Goal: Task Accomplishment & Management: Complete application form

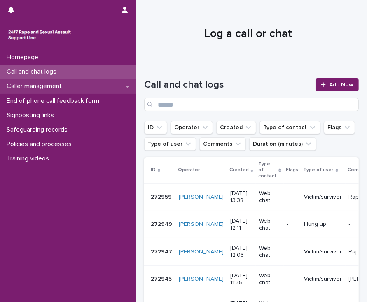
click at [40, 86] on p "Caller management" at bounding box center [35, 86] width 65 height 8
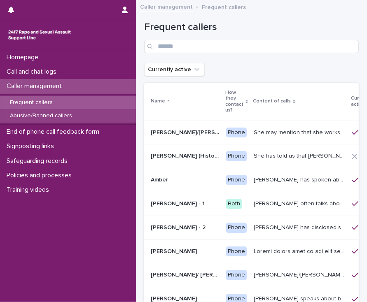
click at [46, 117] on p "Abusive/Banned callers" at bounding box center [40, 115] width 75 height 7
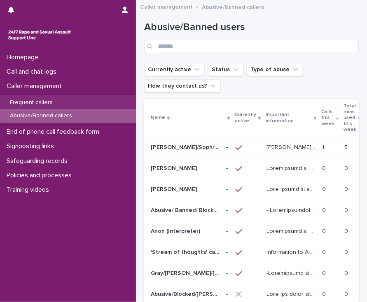
click at [287, 145] on p "[PERSON_NAME] was raped by their partner last year and they're currently facing…" at bounding box center [291, 146] width 51 height 9
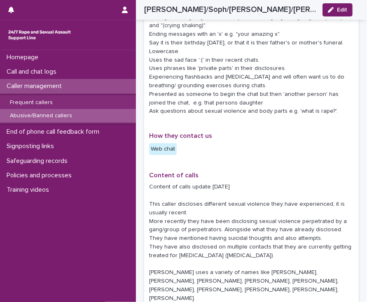
scroll to position [322, 0]
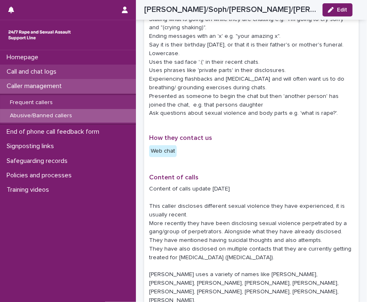
click at [56, 74] on p "Call and chat logs" at bounding box center [33, 72] width 60 height 8
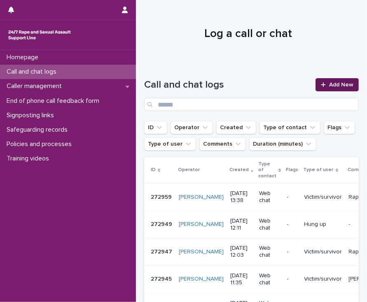
click at [320, 87] on icon at bounding box center [322, 85] width 5 height 6
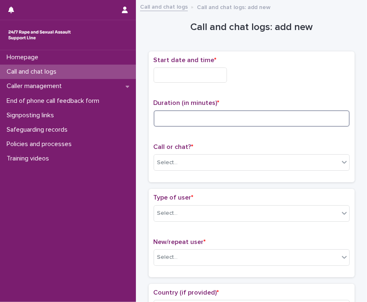
click at [195, 119] on input at bounding box center [251, 118] width 196 height 16
type input "*"
click at [174, 76] on input "text" at bounding box center [189, 74] width 73 height 15
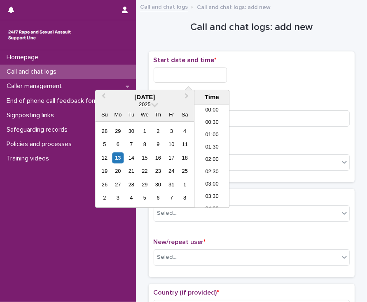
scroll to position [350, 0]
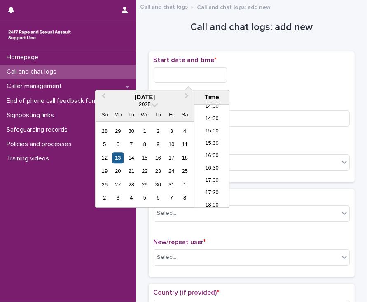
click at [117, 157] on div "13" at bounding box center [117, 157] width 11 height 11
type input "**********"
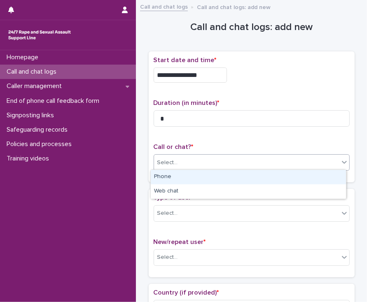
click at [185, 162] on div "Select..." at bounding box center [246, 163] width 185 height 14
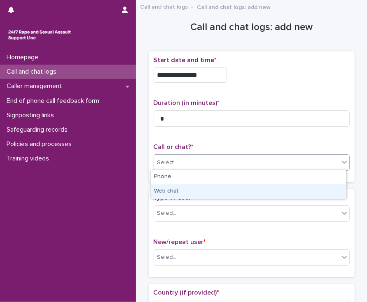
click at [190, 191] on div "Web chat" at bounding box center [248, 191] width 195 height 14
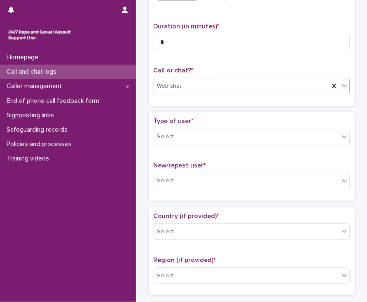
scroll to position [117, 0]
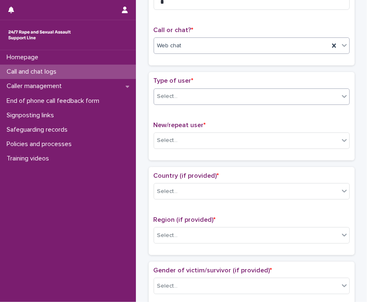
click at [218, 97] on div "Select..." at bounding box center [246, 97] width 185 height 14
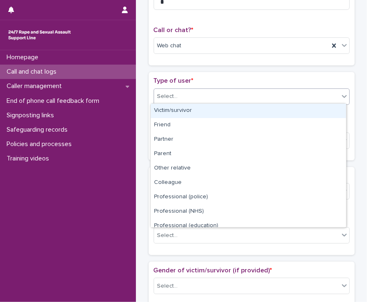
click at [223, 111] on div "Victim/survivor" at bounding box center [248, 111] width 195 height 14
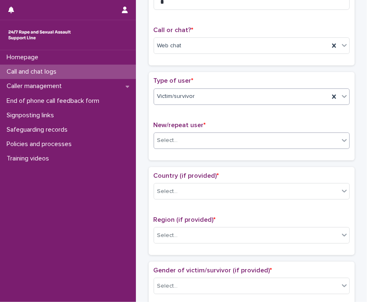
click at [280, 145] on div "Select..." at bounding box center [246, 141] width 185 height 14
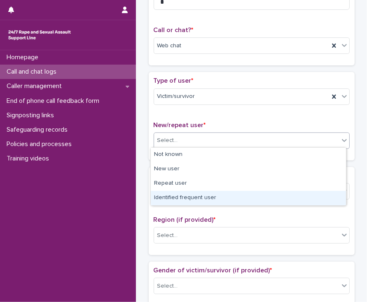
click at [211, 198] on div "Identified frequent user" at bounding box center [248, 198] width 195 height 14
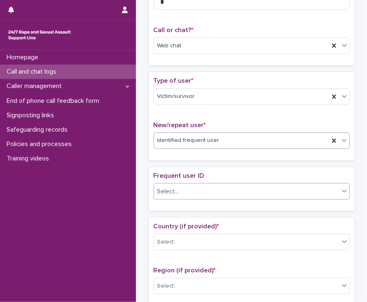
click at [218, 195] on div "Select..." at bounding box center [246, 192] width 185 height 14
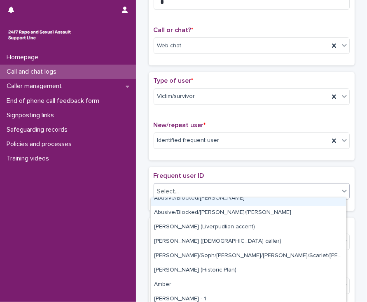
scroll to position [104, 0]
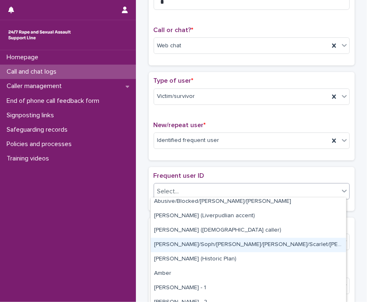
click at [209, 246] on div "[PERSON_NAME]/Soph/[PERSON_NAME]/[PERSON_NAME]/Scarlet/[PERSON_NAME] - Banned/W…" at bounding box center [248, 245] width 195 height 14
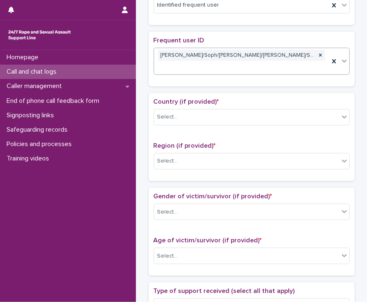
scroll to position [253, 0]
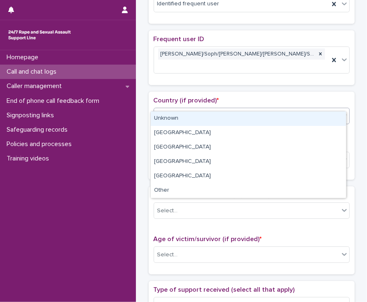
click at [199, 109] on div "Select..." at bounding box center [246, 116] width 185 height 14
click at [204, 119] on div "Unknown" at bounding box center [248, 118] width 195 height 14
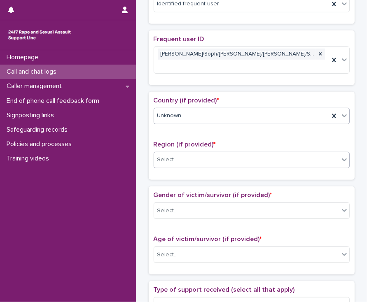
click at [221, 153] on div "Select..." at bounding box center [246, 160] width 185 height 14
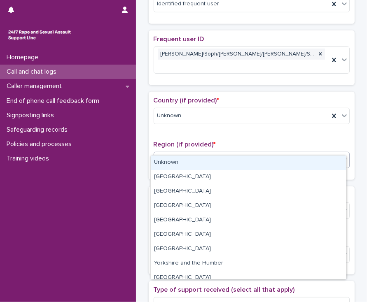
click at [215, 163] on div "Unknown" at bounding box center [248, 162] width 195 height 14
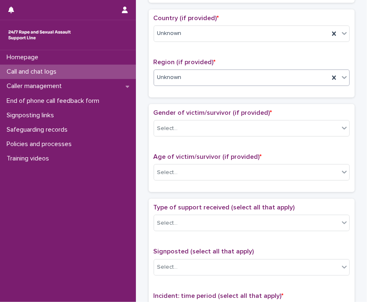
scroll to position [342, 0]
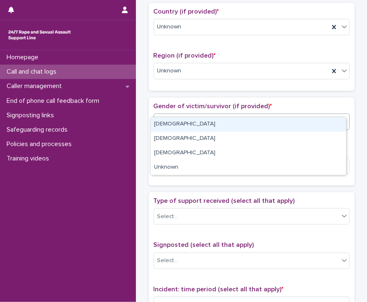
click at [231, 115] on div "Select..." at bounding box center [246, 122] width 185 height 14
click at [208, 124] on div "[DEMOGRAPHIC_DATA]" at bounding box center [248, 124] width 195 height 14
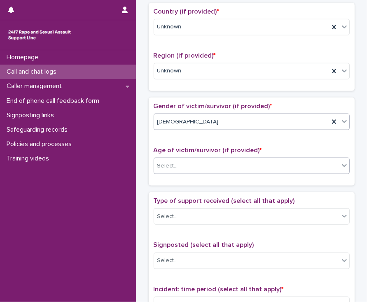
click at [229, 159] on div "Select..." at bounding box center [246, 166] width 185 height 14
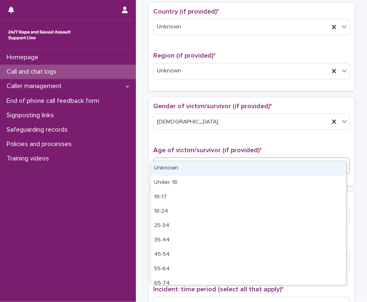
click at [220, 168] on div "Unknown" at bounding box center [248, 168] width 195 height 14
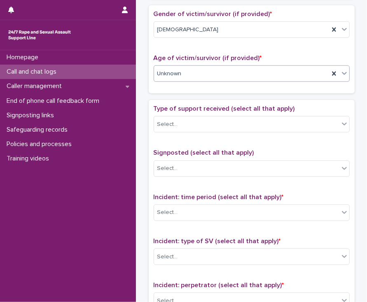
scroll to position [458, 0]
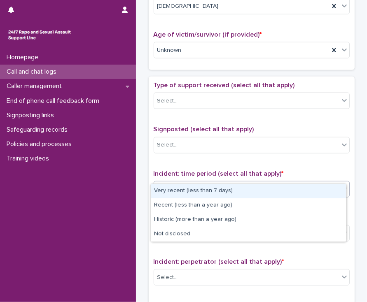
click at [254, 182] on div "Select..." at bounding box center [246, 189] width 185 height 14
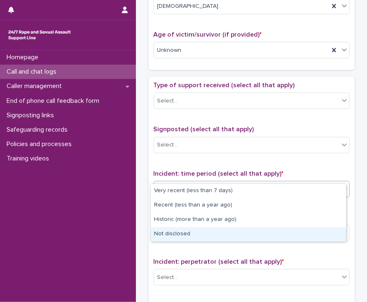
click at [237, 232] on div "Not disclosed" at bounding box center [248, 234] width 195 height 14
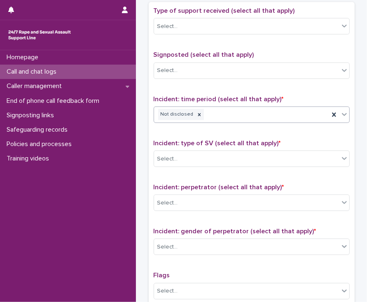
scroll to position [550, 0]
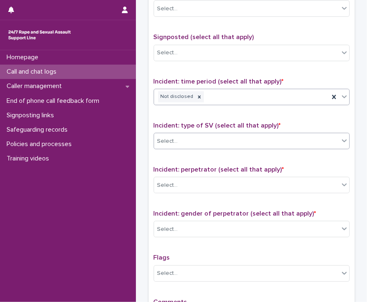
click at [234, 135] on div "Select..." at bounding box center [246, 142] width 185 height 14
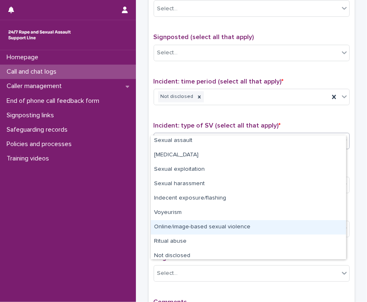
scroll to position [21, 0]
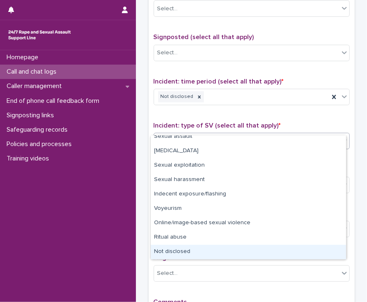
click at [199, 253] on div "Not disclosed" at bounding box center [248, 252] width 195 height 14
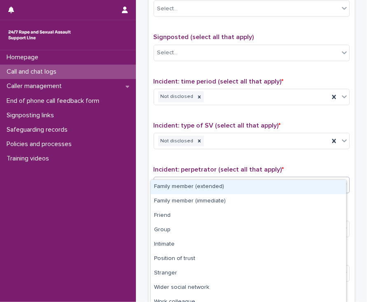
click at [203, 179] on div "Select..." at bounding box center [246, 186] width 185 height 14
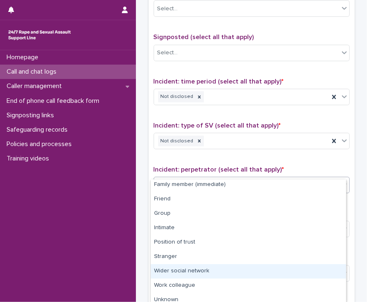
scroll to position [35, 0]
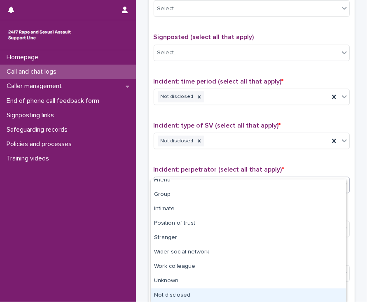
click at [193, 295] on div "Not disclosed" at bounding box center [248, 295] width 195 height 14
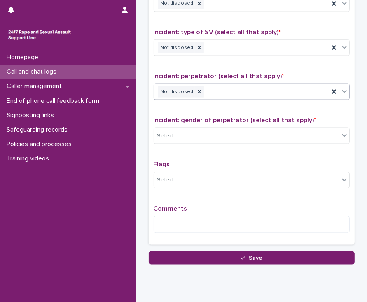
scroll to position [649, 0]
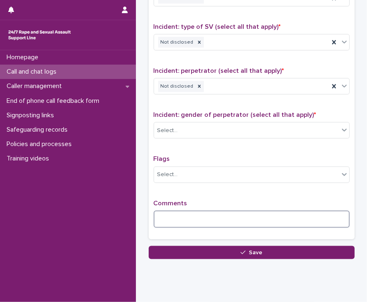
click at [172, 211] on textarea at bounding box center [251, 220] width 196 height 18
click at [239, 211] on textarea "**********" at bounding box center [251, 220] width 196 height 18
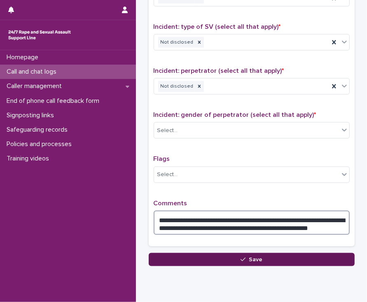
type textarea "**********"
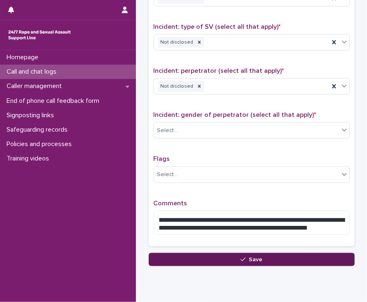
click at [265, 253] on button "Save" at bounding box center [251, 259] width 206 height 13
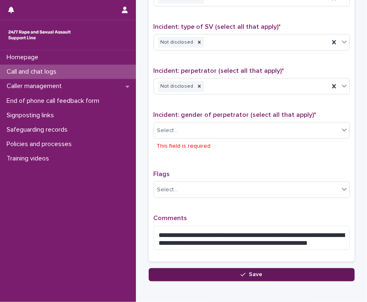
scroll to position [678, 0]
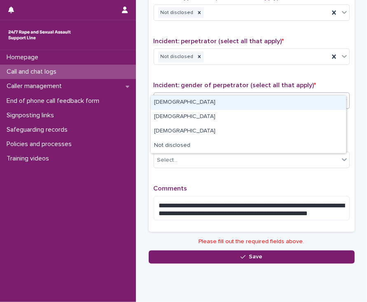
click at [216, 94] on div "Select..." at bounding box center [246, 101] width 185 height 14
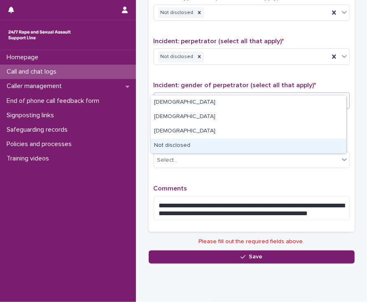
click at [216, 148] on div "Not disclosed" at bounding box center [248, 146] width 195 height 14
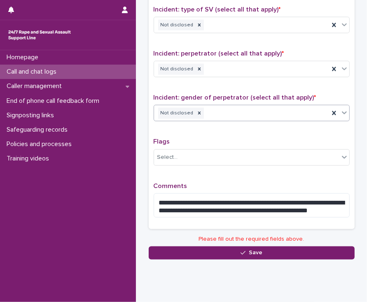
scroll to position [663, 0]
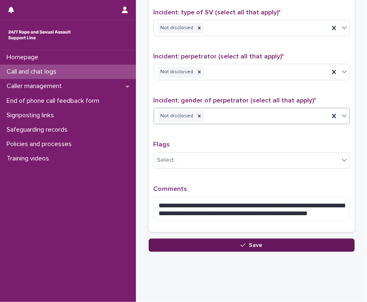
click at [249, 239] on button "Save" at bounding box center [251, 245] width 206 height 13
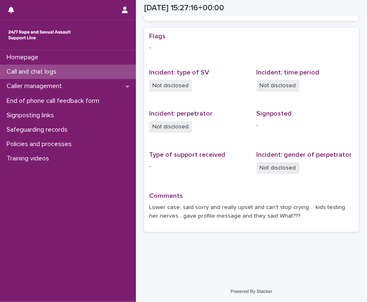
scroll to position [272, 0]
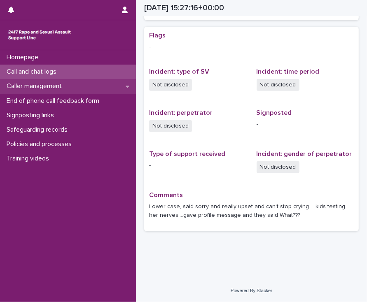
click at [63, 90] on div "Caller management" at bounding box center [68, 86] width 136 height 14
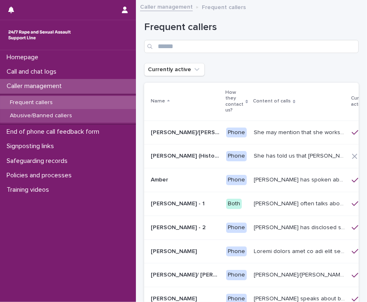
click at [56, 118] on p "Abusive/Banned callers" at bounding box center [40, 115] width 75 height 7
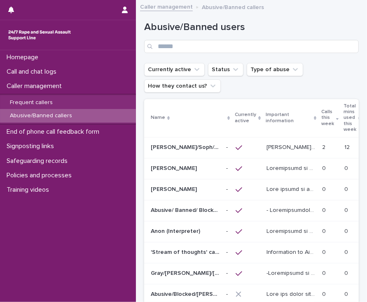
click at [266, 147] on p "Alice was raped by their partner last year and they're currently facing ongoing…" at bounding box center [291, 146] width 51 height 9
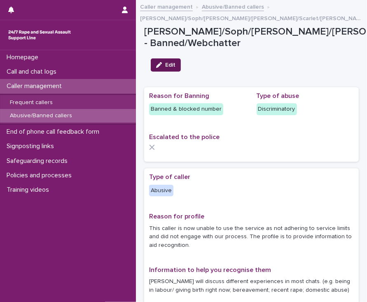
click at [166, 65] on span "Edit" at bounding box center [170, 65] width 10 height 6
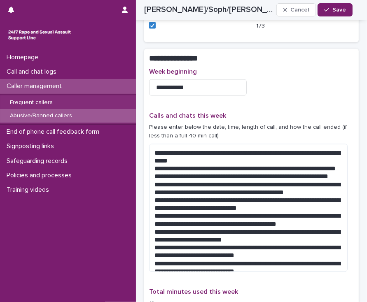
scroll to position [940, 0]
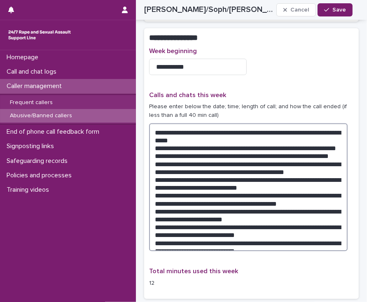
click at [253, 226] on textarea "**********" at bounding box center [248, 187] width 198 height 128
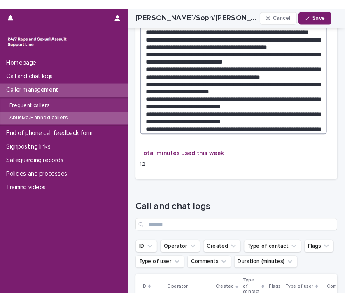
scroll to position [1104, 0]
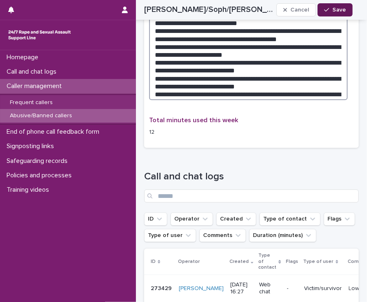
type textarea "**********"
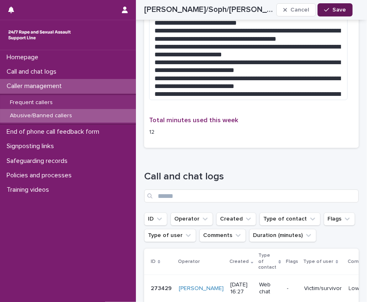
click at [338, 11] on span "Save" at bounding box center [339, 10] width 14 height 6
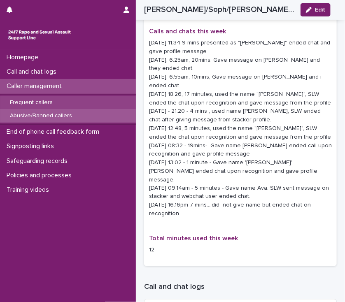
click at [33, 102] on p "Frequent callers" at bounding box center [31, 102] width 56 height 7
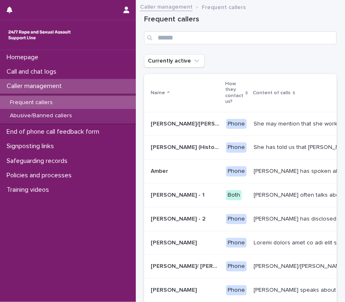
click at [253, 196] on p "Amy often talks about being raped a night before or 2 weeks ago or a month ago.…" at bounding box center [299, 194] width 93 height 9
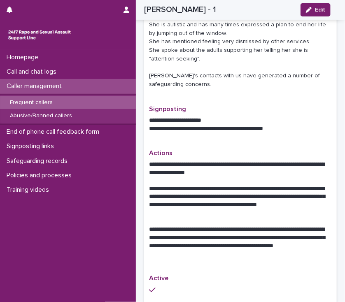
scroll to position [258, 0]
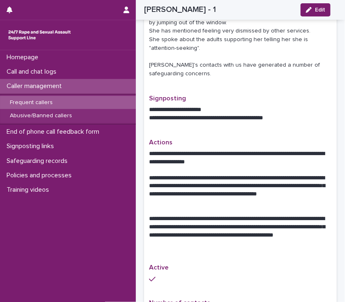
click at [254, 208] on p at bounding box center [240, 211] width 183 height 8
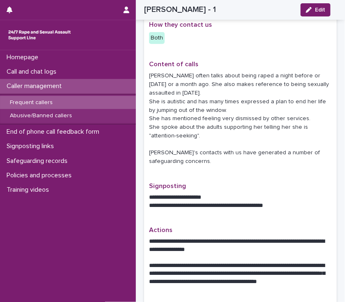
scroll to position [156, 0]
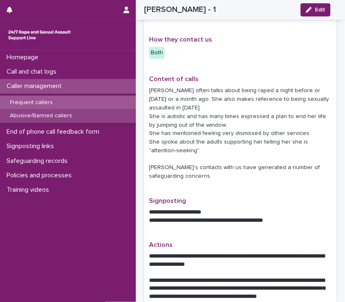
click at [50, 116] on p "Abusive/Banned callers" at bounding box center [40, 115] width 75 height 7
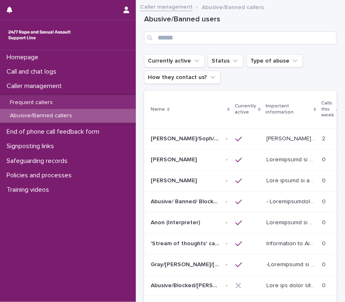
click at [271, 136] on p "Alice was raped by their partner last year and they're currently facing ongoing…" at bounding box center [291, 138] width 51 height 9
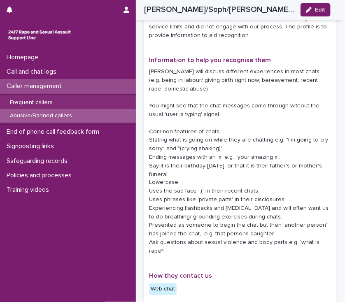
scroll to position [240, 0]
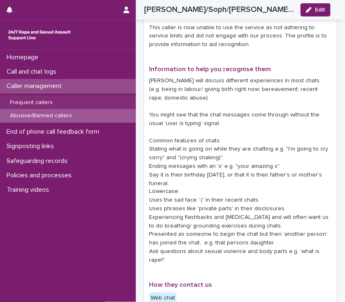
drag, startPoint x: 341, startPoint y: 297, endPoint x: 130, endPoint y: 203, distance: 231.3
click at [130, 203] on div "Homepage Call and chat logs Caller management Frequent callers Abusive/Banned c…" at bounding box center [68, 176] width 136 height 252
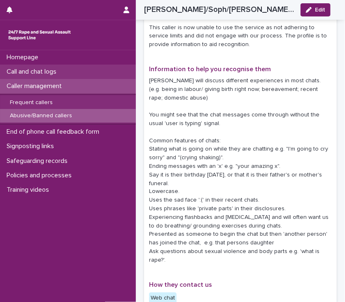
click at [57, 72] on p "Call and chat logs" at bounding box center [33, 72] width 60 height 8
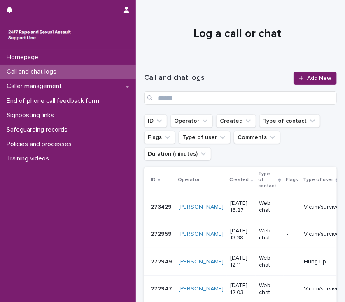
click at [57, 72] on p "Call and chat logs" at bounding box center [33, 72] width 60 height 8
click at [300, 79] on div at bounding box center [303, 78] width 8 height 6
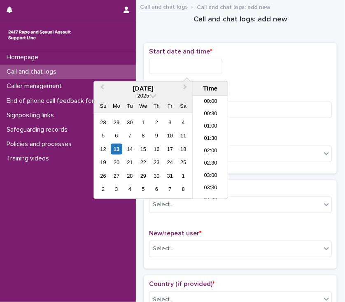
click at [199, 62] on input "text" at bounding box center [185, 66] width 73 height 15
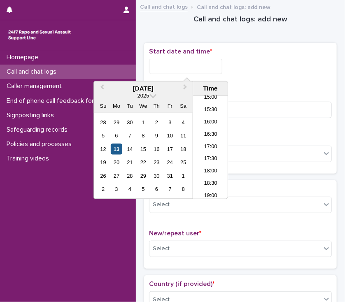
click at [117, 153] on div "13" at bounding box center [116, 149] width 11 height 11
click at [203, 135] on li "16:30" at bounding box center [210, 135] width 35 height 12
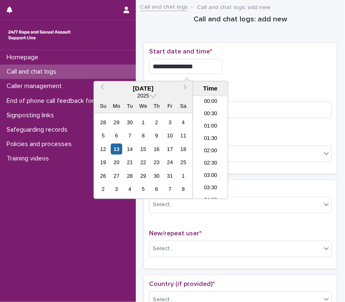
click at [205, 62] on input "**********" at bounding box center [185, 66] width 73 height 15
type input "**********"
click at [289, 72] on div "**********" at bounding box center [240, 66] width 183 height 15
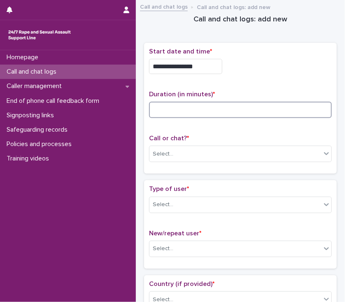
click at [216, 106] on input at bounding box center [240, 110] width 183 height 16
type input "**"
click at [237, 151] on div "Select..." at bounding box center [235, 154] width 172 height 14
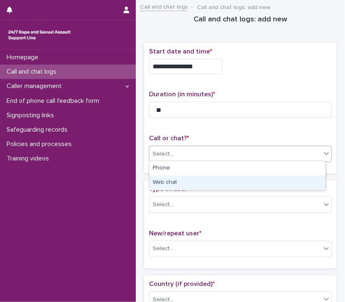
click at [209, 185] on div "Web chat" at bounding box center [237, 183] width 176 height 14
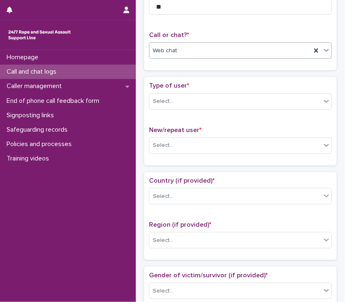
scroll to position [112, 0]
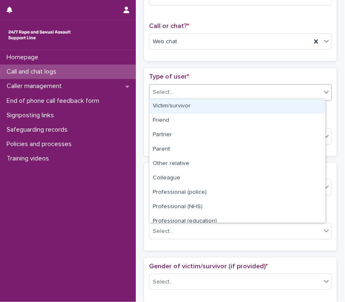
click at [191, 89] on div "Select..." at bounding box center [235, 93] width 172 height 14
click at [193, 108] on div "Victim/survivor" at bounding box center [237, 106] width 176 height 14
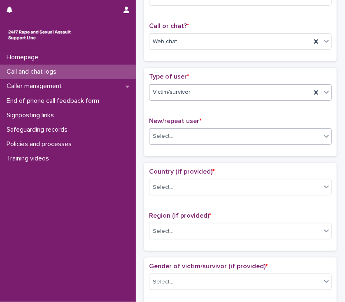
click at [212, 134] on div "Select..." at bounding box center [235, 137] width 172 height 14
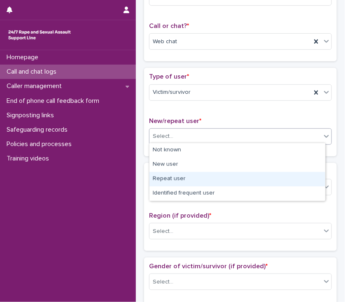
click at [181, 178] on div "Repeat user" at bounding box center [237, 179] width 176 height 14
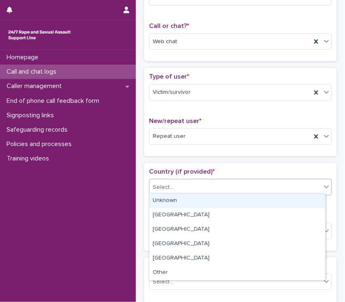
click at [208, 192] on div "Select..." at bounding box center [240, 187] width 183 height 16
click at [196, 200] on div "Unknown" at bounding box center [237, 201] width 176 height 14
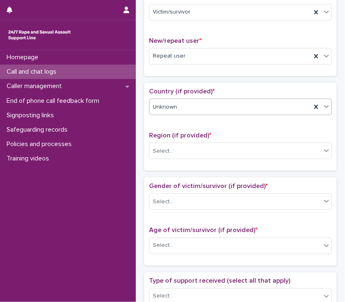
scroll to position [235, 0]
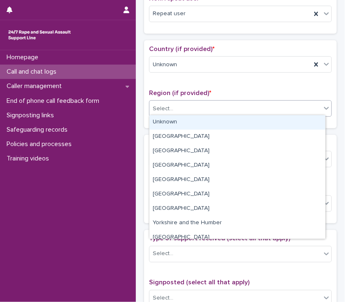
click at [180, 107] on div "Select..." at bounding box center [235, 109] width 172 height 14
click at [173, 122] on div "Unknown" at bounding box center [237, 122] width 176 height 14
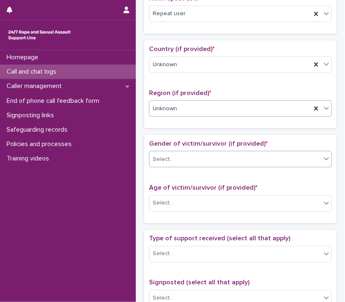
click at [197, 154] on div "Select..." at bounding box center [235, 160] width 172 height 14
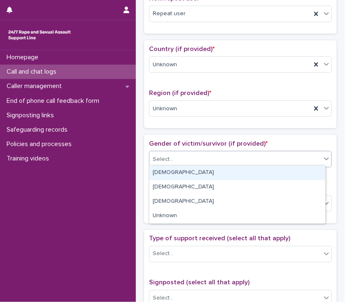
click at [169, 174] on div "[DEMOGRAPHIC_DATA]" at bounding box center [237, 173] width 176 height 14
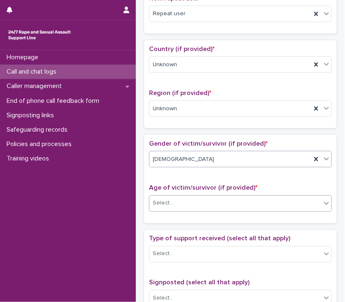
click at [193, 204] on div "Select..." at bounding box center [235, 204] width 172 height 14
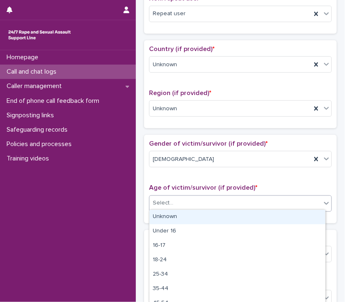
click at [182, 216] on div "Unknown" at bounding box center [237, 217] width 176 height 14
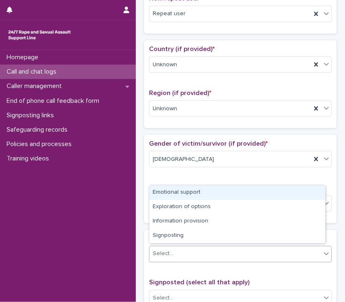
click at [181, 253] on div "Select..." at bounding box center [235, 254] width 172 height 14
click at [183, 191] on div "Emotional support" at bounding box center [237, 193] width 176 height 14
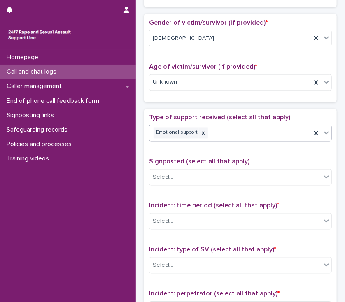
scroll to position [367, 0]
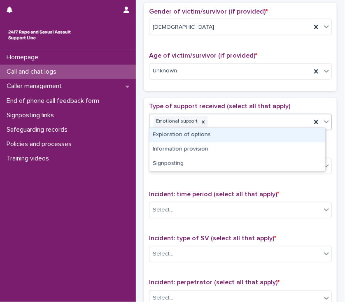
click at [267, 118] on div "Emotional support" at bounding box center [230, 122] width 162 height 14
click at [195, 134] on div "Exploration of options" at bounding box center [237, 135] width 176 height 14
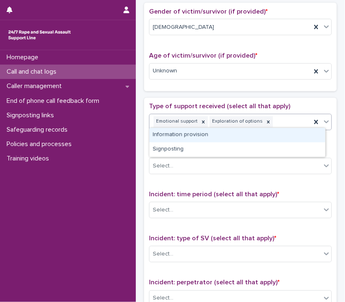
click at [276, 119] on div "Emotional support Exploration of options" at bounding box center [230, 122] width 162 height 14
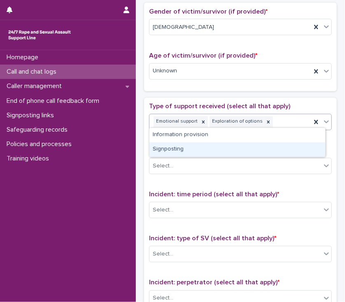
click at [212, 149] on div "Signposting" at bounding box center [237, 149] width 176 height 14
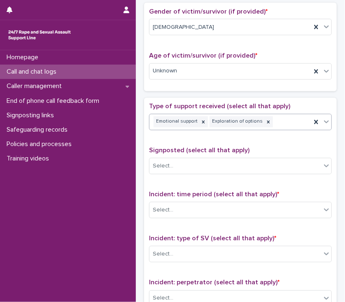
scroll to position [373, 0]
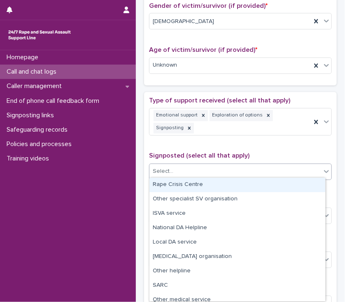
click at [214, 168] on div "Select..." at bounding box center [235, 172] width 172 height 14
click at [199, 183] on div "Rape Crisis Centre" at bounding box center [237, 185] width 176 height 14
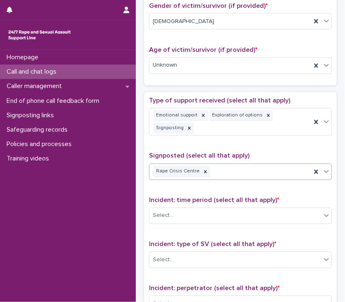
click at [246, 173] on div "Rape Crisis Centre" at bounding box center [230, 172] width 162 height 14
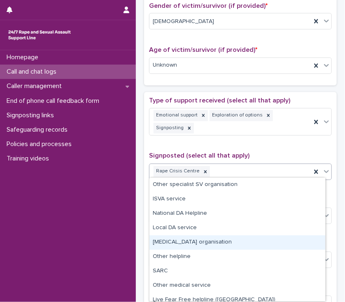
click at [195, 241] on div "Other counselling organisation" at bounding box center [237, 242] width 176 height 14
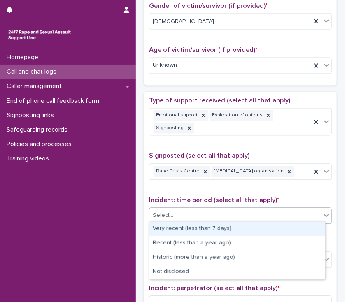
click at [186, 210] on div "Select..." at bounding box center [235, 216] width 172 height 14
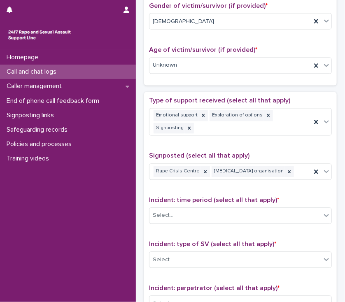
drag, startPoint x: 172, startPoint y: 250, endPoint x: 313, endPoint y: 151, distance: 171.6
click at [313, 152] on p "Signposted (select all that apply)" at bounding box center [240, 156] width 183 height 8
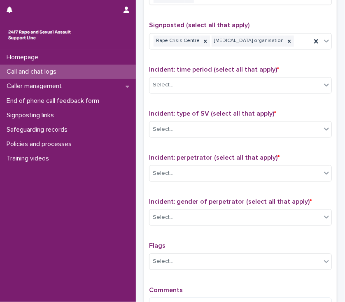
scroll to position [508, 0]
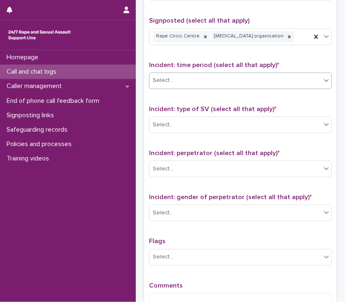
click at [174, 79] on div "Select..." at bounding box center [235, 81] width 172 height 14
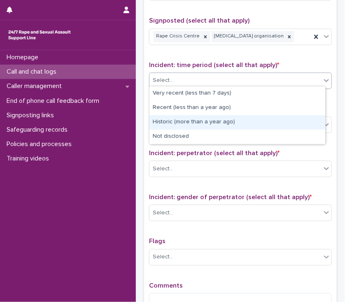
click at [163, 124] on div "Historic (more than a year ago)" at bounding box center [237, 122] width 176 height 14
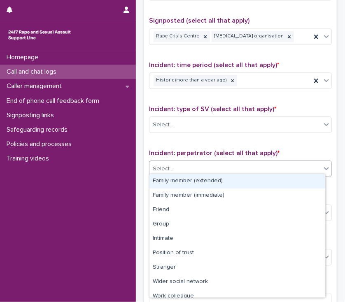
click at [193, 166] on div "Select..." at bounding box center [235, 169] width 172 height 14
click at [180, 181] on div "Family member (extended)" at bounding box center [237, 181] width 176 height 14
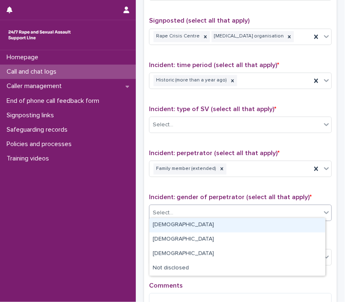
click at [207, 209] on div "Select..." at bounding box center [235, 213] width 172 height 14
click at [195, 223] on div "Male" at bounding box center [237, 225] width 176 height 14
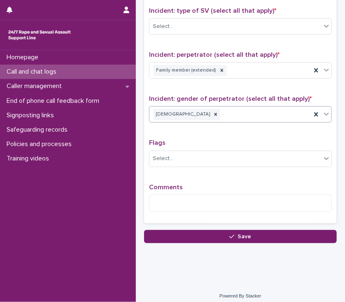
scroll to position [608, 0]
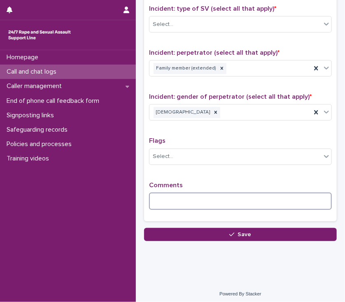
click at [154, 193] on textarea at bounding box center [240, 202] width 183 height 18
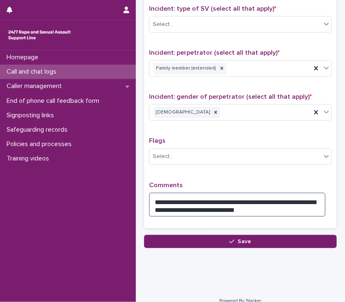
click at [252, 205] on textarea "**********" at bounding box center [237, 205] width 176 height 25
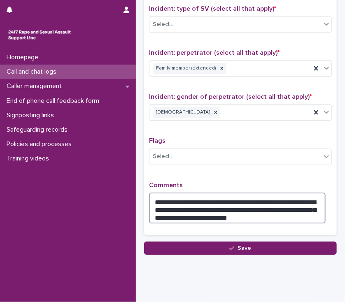
click at [251, 211] on textarea "**********" at bounding box center [237, 208] width 176 height 31
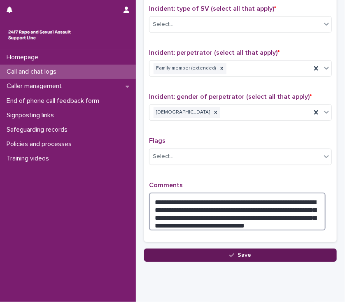
type textarea "**********"
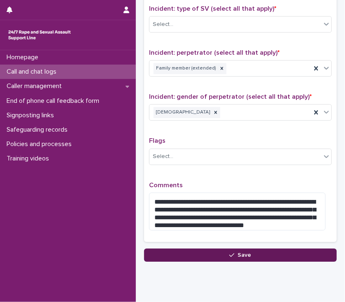
click at [196, 255] on button "Save" at bounding box center [240, 254] width 193 height 13
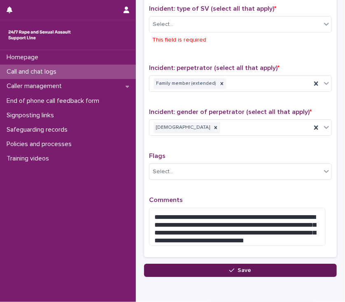
scroll to position [610, 0]
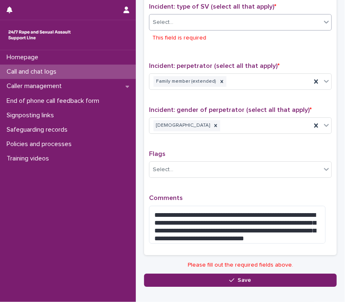
click at [189, 19] on div "Select..." at bounding box center [235, 23] width 172 height 14
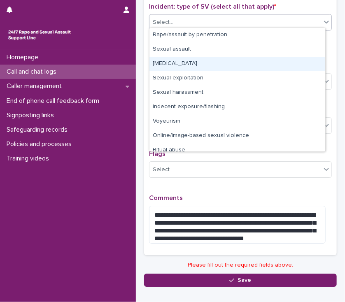
click at [193, 63] on div "Child sexual abuse" at bounding box center [237, 64] width 176 height 14
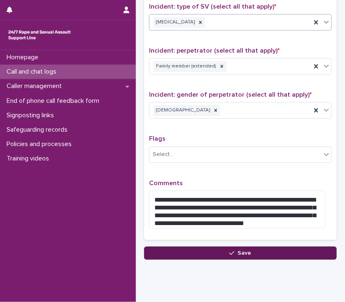
click at [217, 252] on button "Save" at bounding box center [240, 252] width 193 height 13
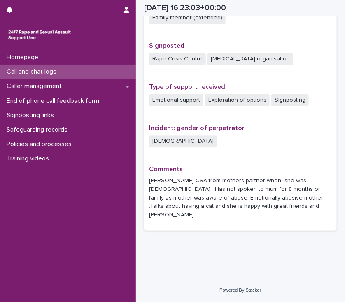
scroll to position [493, 0]
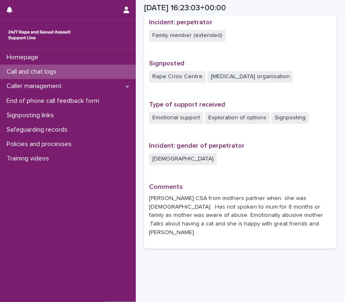
click at [34, 71] on p "Call and chat logs" at bounding box center [33, 72] width 60 height 8
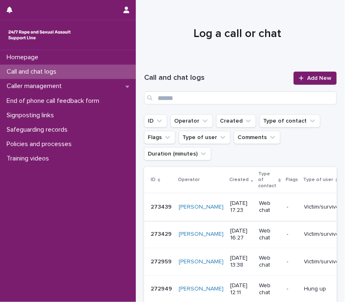
scroll to position [16, 0]
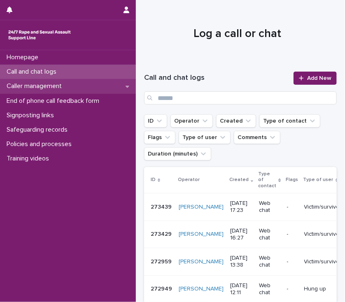
click at [68, 88] on p "Caller management" at bounding box center [35, 86] width 65 height 8
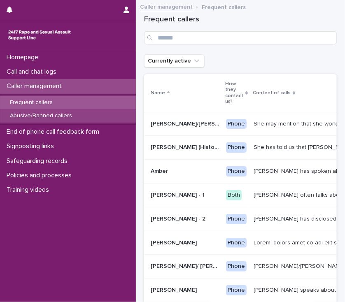
click at [70, 120] on div "Abusive/Banned callers" at bounding box center [68, 116] width 136 height 14
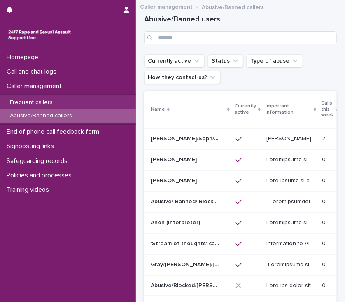
click at [257, 137] on div at bounding box center [247, 138] width 24 height 7
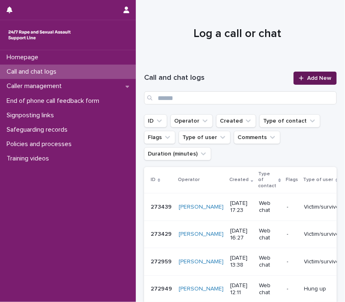
click at [299, 79] on icon at bounding box center [301, 78] width 5 height 6
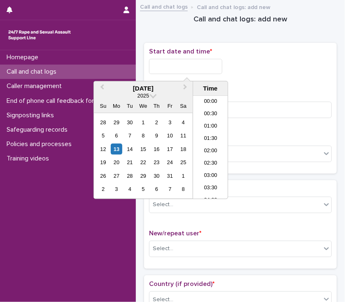
click at [190, 65] on input "text" at bounding box center [185, 66] width 73 height 15
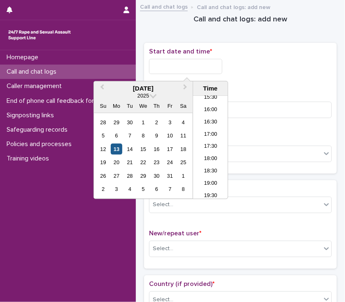
click at [116, 150] on div "13" at bounding box center [116, 149] width 11 height 11
click at [254, 80] on div "**********" at bounding box center [240, 108] width 183 height 121
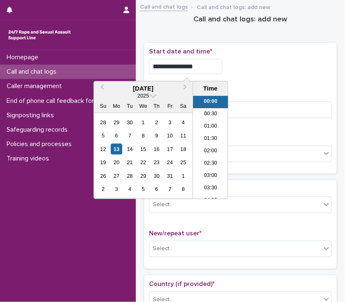
click at [215, 67] on input "**********" at bounding box center [185, 66] width 73 height 15
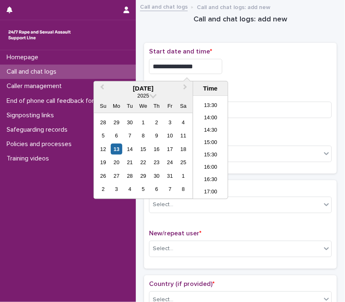
scroll to position [346, 0]
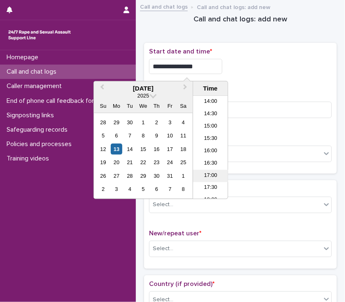
click at [214, 177] on li "17:00" at bounding box center [210, 176] width 35 height 12
click at [204, 63] on input "**********" at bounding box center [185, 66] width 73 height 15
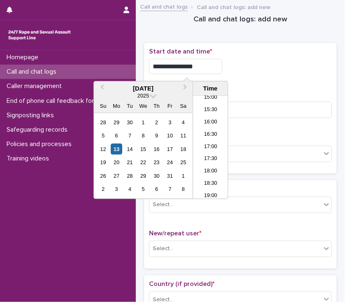
type input "**********"
click at [254, 74] on div "**********" at bounding box center [240, 64] width 183 height 33
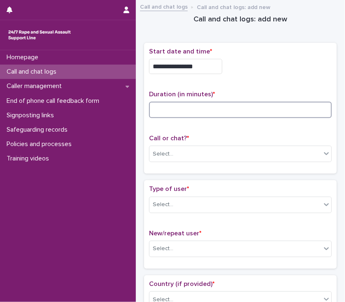
click at [203, 111] on input at bounding box center [240, 110] width 183 height 16
type input "*"
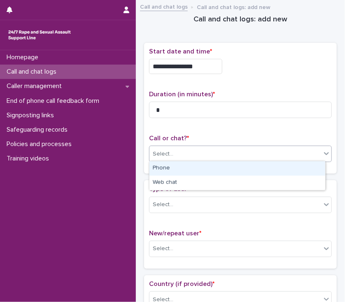
click at [218, 150] on div "Select..." at bounding box center [235, 154] width 172 height 14
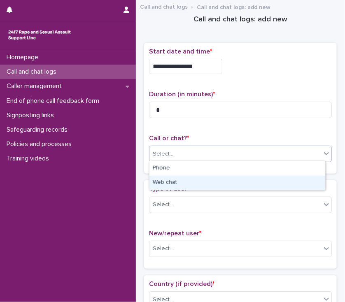
click at [171, 181] on div "Web chat" at bounding box center [237, 183] width 176 height 14
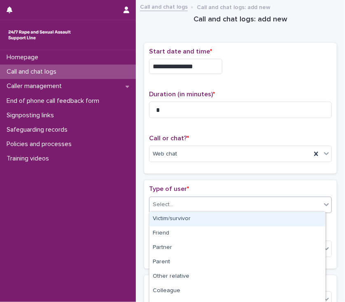
click at [181, 206] on div "Select..." at bounding box center [235, 205] width 172 height 14
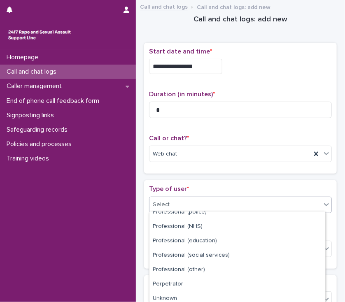
scroll to position [125, 0]
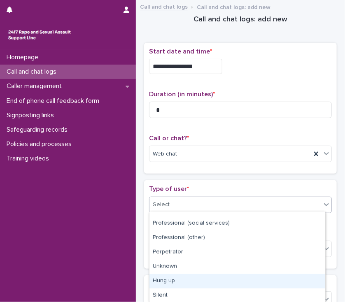
click at [204, 281] on div "Hung up" at bounding box center [237, 281] width 176 height 14
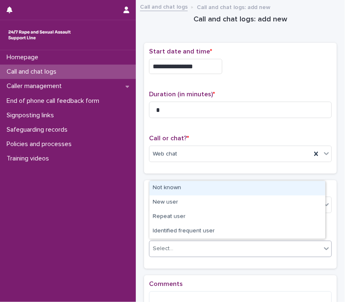
click at [175, 248] on div "Select..." at bounding box center [235, 249] width 172 height 14
click at [172, 186] on div "Not known" at bounding box center [237, 188] width 176 height 14
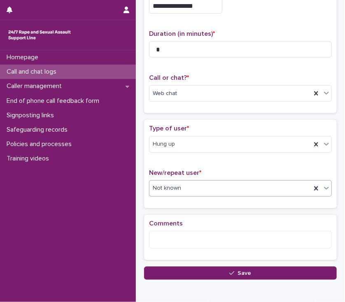
scroll to position [66, 0]
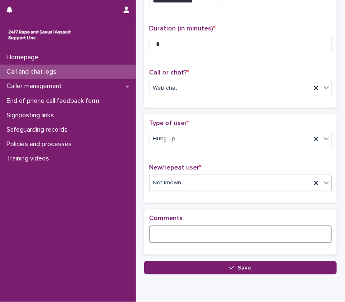
click at [162, 236] on textarea at bounding box center [240, 234] width 183 height 18
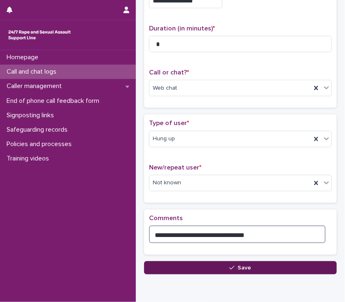
type textarea "**********"
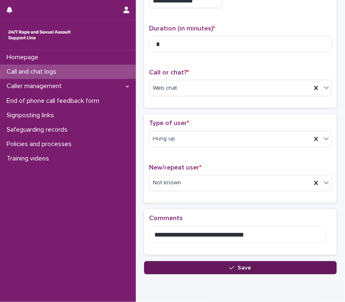
click at [214, 268] on button "Save" at bounding box center [240, 267] width 193 height 13
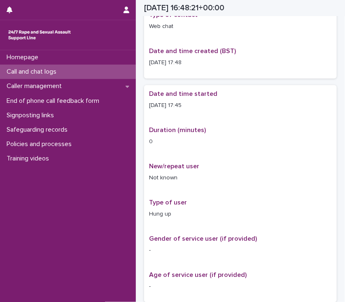
scroll to position [75, 0]
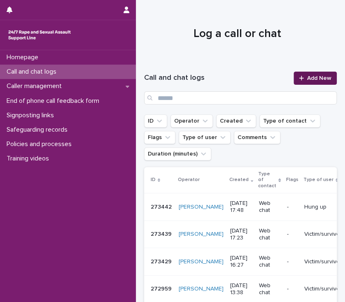
click at [307, 75] on span "Add New" at bounding box center [319, 78] width 24 height 6
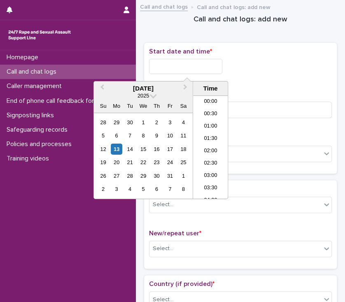
scroll to position [399, 0]
click at [219, 65] on input "text" at bounding box center [185, 66] width 73 height 15
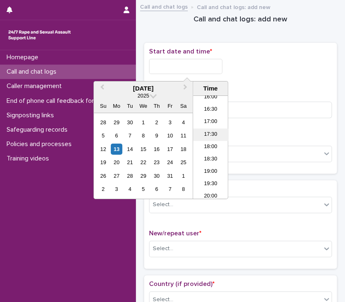
click at [208, 135] on li "17:30" at bounding box center [210, 135] width 35 height 12
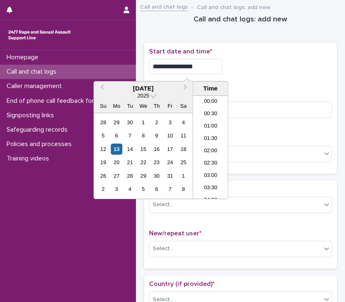
click at [206, 65] on input "**********" at bounding box center [185, 66] width 73 height 15
type input "**********"
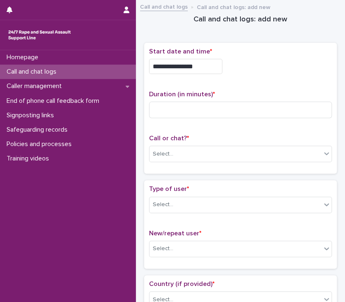
click at [277, 65] on div "**********" at bounding box center [240, 66] width 183 height 15
click at [163, 111] on input at bounding box center [240, 110] width 183 height 16
type input "*"
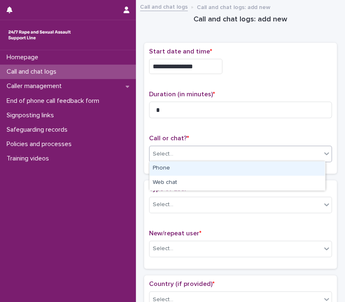
click at [195, 153] on div "Select..." at bounding box center [235, 154] width 172 height 14
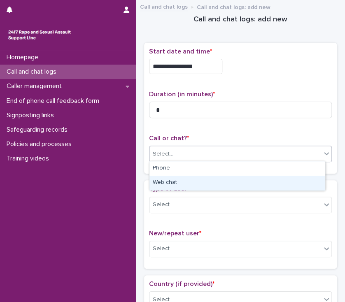
click at [188, 182] on div "Web chat" at bounding box center [236, 183] width 175 height 14
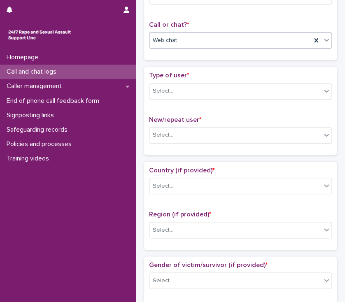
scroll to position [140, 0]
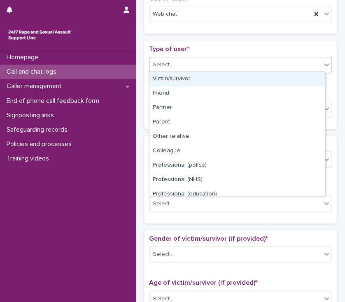
click at [189, 60] on div "Select..." at bounding box center [235, 65] width 172 height 14
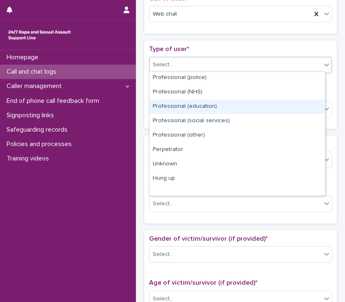
scroll to position [92, 0]
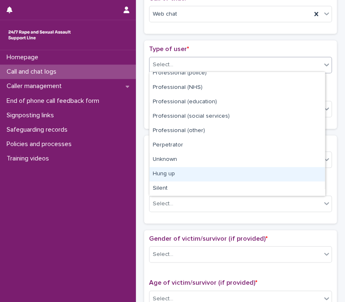
click at [227, 172] on div "Hung up" at bounding box center [236, 174] width 175 height 14
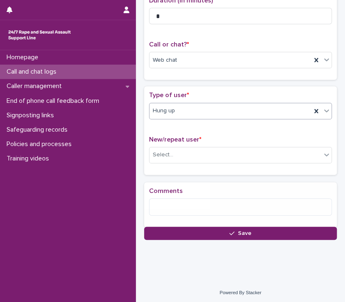
scroll to position [100, 0]
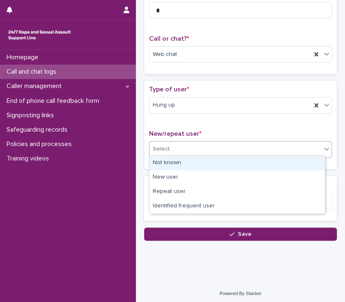
click at [211, 147] on div "Select..." at bounding box center [235, 149] width 172 height 14
click at [215, 163] on div "Not known" at bounding box center [236, 163] width 175 height 14
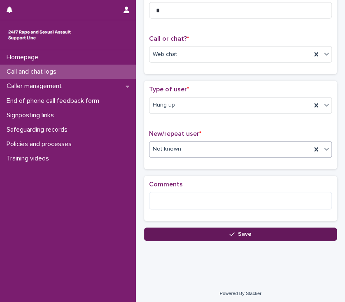
click at [204, 231] on button "Save" at bounding box center [240, 233] width 193 height 13
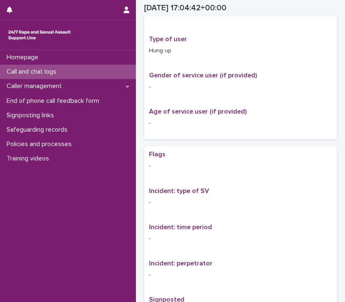
scroll to position [313, 0]
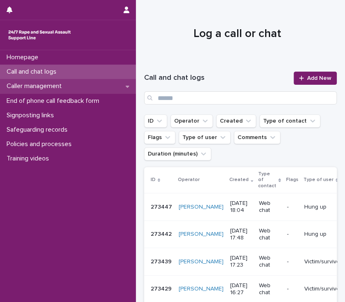
click at [57, 86] on p "Caller management" at bounding box center [35, 86] width 65 height 8
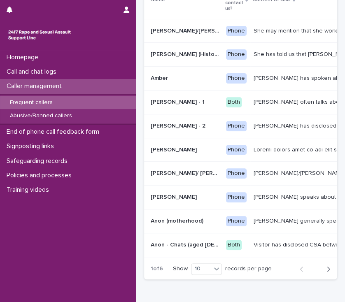
scroll to position [115, 0]
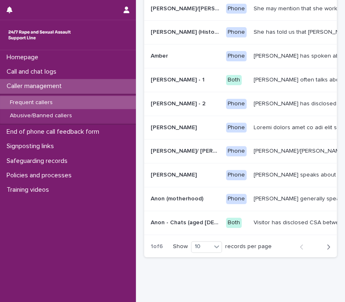
click at [327, 249] on icon "button" at bounding box center [328, 246] width 3 height 5
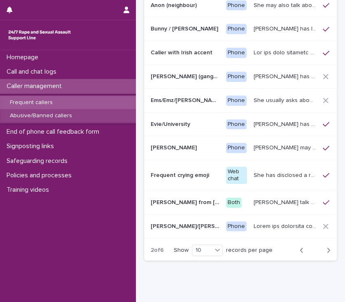
click at [67, 118] on p "Abusive/Banned callers" at bounding box center [40, 115] width 75 height 7
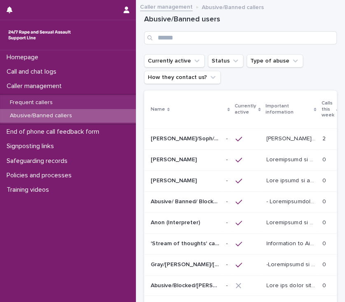
click at [273, 140] on p "Alice was raped by their partner last year and they're currently facing ongoing…" at bounding box center [291, 138] width 51 height 9
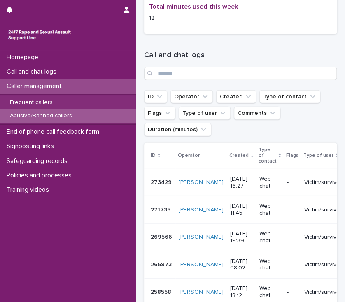
scroll to position [1370, 0]
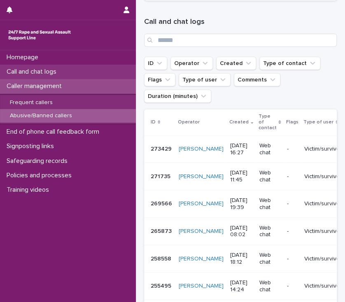
click at [51, 70] on p "Call and chat logs" at bounding box center [33, 72] width 60 height 8
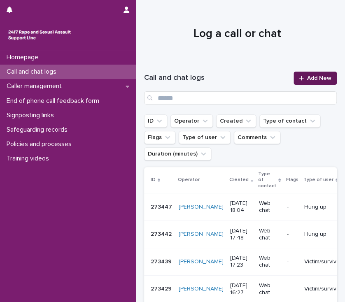
click at [299, 79] on icon at bounding box center [301, 78] width 5 height 6
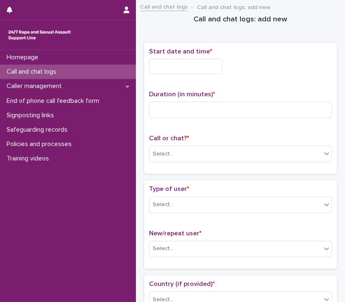
click at [51, 70] on p "Call and chat logs" at bounding box center [33, 72] width 60 height 8
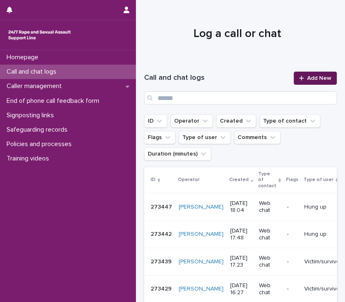
click at [299, 79] on icon at bounding box center [301, 78] width 5 height 6
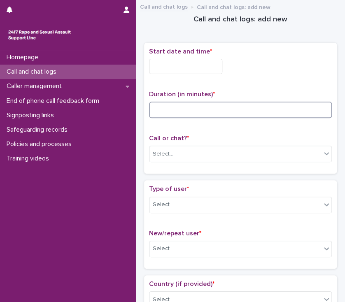
click at [171, 107] on input at bounding box center [240, 110] width 183 height 16
type input "**"
click at [162, 66] on input "text" at bounding box center [185, 66] width 73 height 15
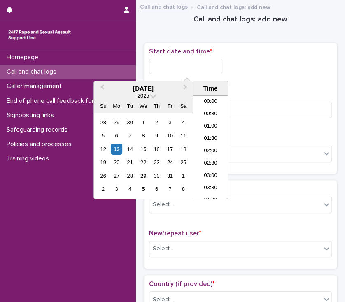
scroll to position [399, 0]
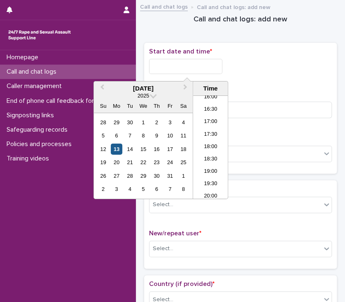
click at [118, 149] on div "13" at bounding box center [116, 149] width 11 height 11
click at [216, 148] on li "18:00" at bounding box center [210, 147] width 35 height 12
click at [202, 66] on input "**********" at bounding box center [185, 66] width 73 height 15
type input "**********"
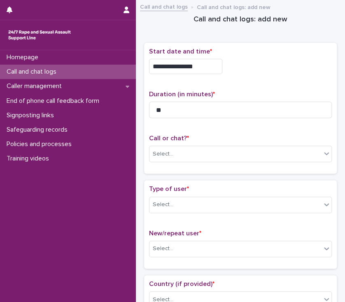
click at [247, 79] on div "**********" at bounding box center [240, 64] width 183 height 33
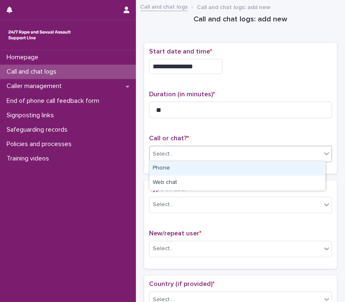
click at [190, 148] on div "Select..." at bounding box center [235, 154] width 172 height 14
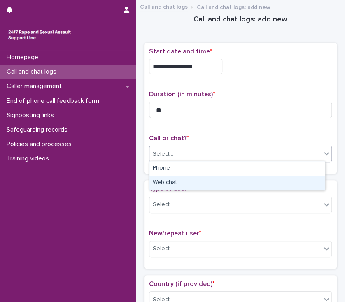
click at [178, 181] on div "Web chat" at bounding box center [236, 183] width 175 height 14
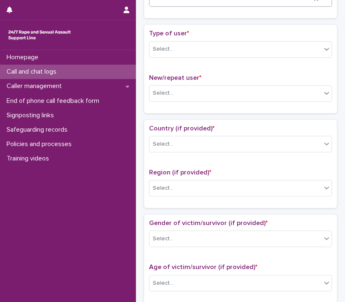
scroll to position [158, 0]
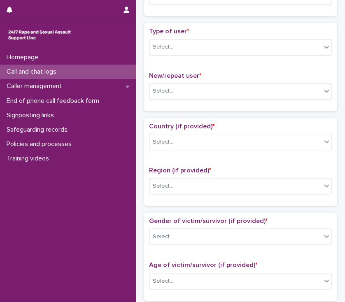
drag, startPoint x: 169, startPoint y: 93, endPoint x: 174, endPoint y: 56, distance: 36.4
click at [174, 56] on div "Type of user * Select..." at bounding box center [240, 45] width 183 height 34
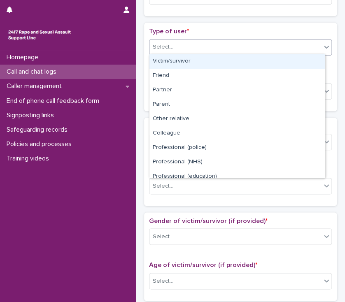
click at [195, 45] on div "Select..." at bounding box center [235, 47] width 172 height 14
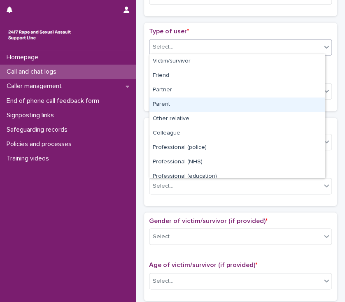
click at [164, 104] on div "Parent" at bounding box center [236, 104] width 175 height 14
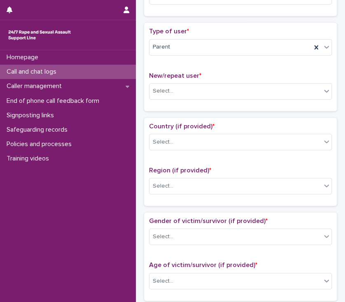
drag, startPoint x: 171, startPoint y: 94, endPoint x: 174, endPoint y: 72, distance: 22.8
click at [174, 72] on span "New/repeat user *" at bounding box center [175, 75] width 52 height 7
click at [188, 90] on div "Select..." at bounding box center [235, 91] width 172 height 14
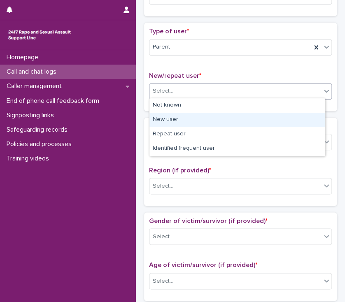
click at [170, 118] on div "New user" at bounding box center [236, 120] width 175 height 14
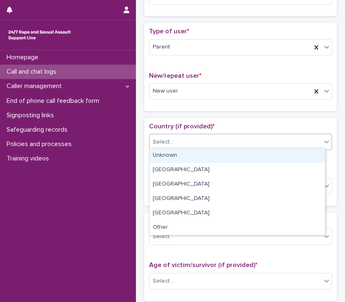
click at [206, 140] on div "Select..." at bounding box center [235, 142] width 172 height 14
click at [158, 156] on div "Unknown" at bounding box center [236, 155] width 175 height 14
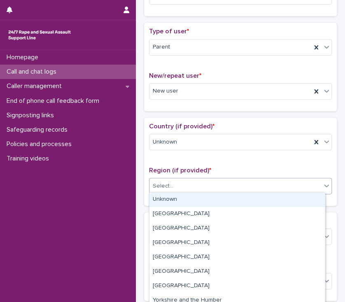
click at [168, 186] on div "Select..." at bounding box center [163, 186] width 21 height 9
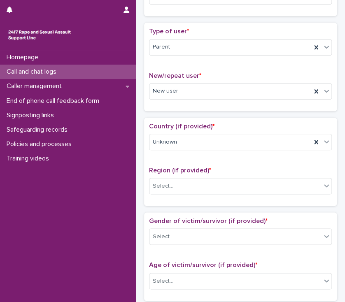
drag, startPoint x: 165, startPoint y: 198, endPoint x: 304, endPoint y: 159, distance: 144.7
click at [304, 159] on div "Country (if provided) * Unknown Region (if provided) * Select..." at bounding box center [240, 162] width 183 height 78
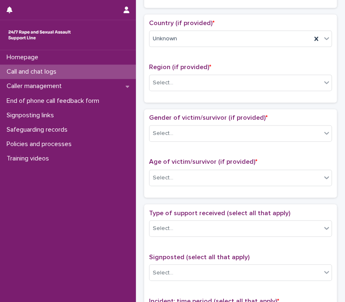
scroll to position [308, 0]
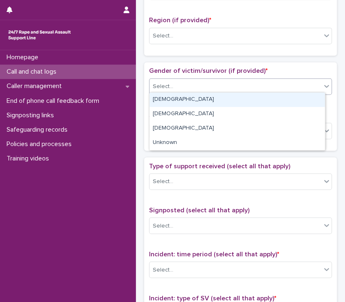
click at [160, 86] on div "Select..." at bounding box center [163, 86] width 21 height 9
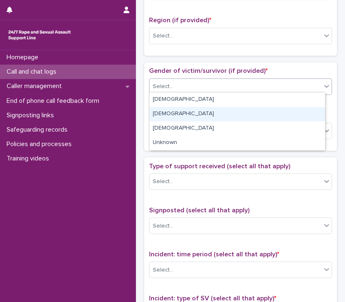
click at [168, 114] on div "Male" at bounding box center [236, 114] width 175 height 14
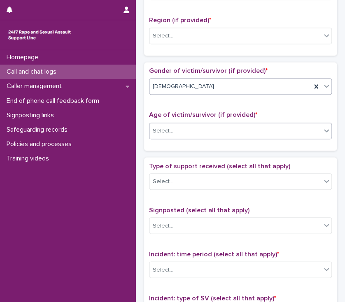
click at [202, 132] on div "Select..." at bounding box center [235, 131] width 172 height 14
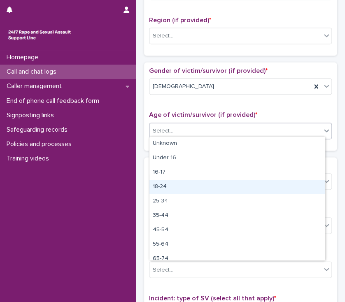
click at [167, 186] on div "18-24" at bounding box center [236, 187] width 175 height 14
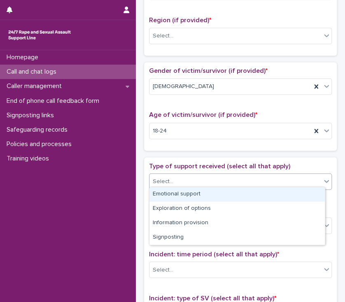
drag, startPoint x: 188, startPoint y: 184, endPoint x: 163, endPoint y: 194, distance: 27.0
click at [163, 194] on div "Emotional support" at bounding box center [236, 194] width 175 height 14
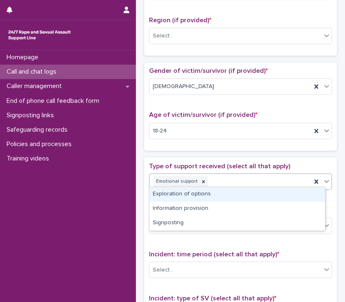
click at [222, 180] on div "Emotional support" at bounding box center [230, 181] width 162 height 14
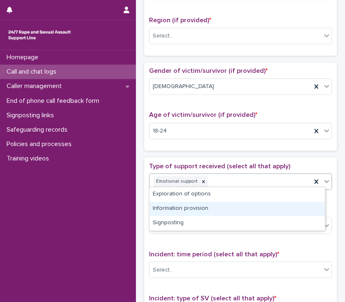
click at [170, 207] on div "Information provision" at bounding box center [236, 209] width 175 height 14
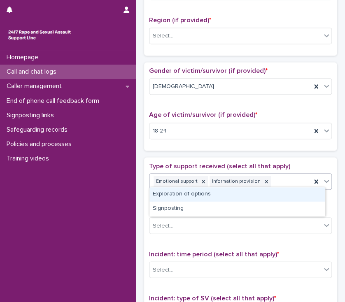
click at [277, 180] on div "Emotional support Information provision" at bounding box center [230, 181] width 162 height 14
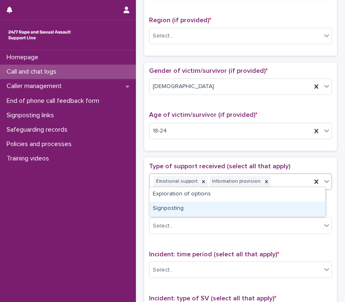
click at [210, 212] on div "Signposting" at bounding box center [236, 209] width 175 height 14
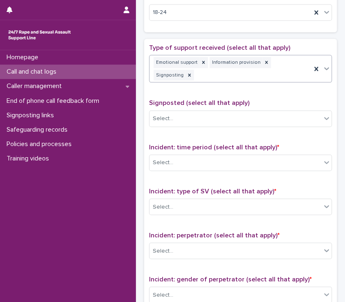
scroll to position [434, 0]
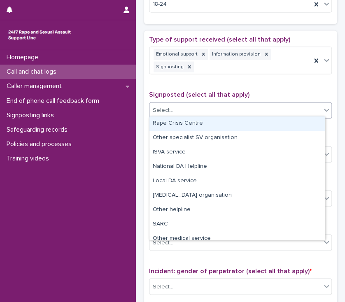
click at [172, 109] on div "Select..." at bounding box center [163, 110] width 21 height 9
click at [188, 125] on div "Rape Crisis Centre" at bounding box center [236, 123] width 175 height 14
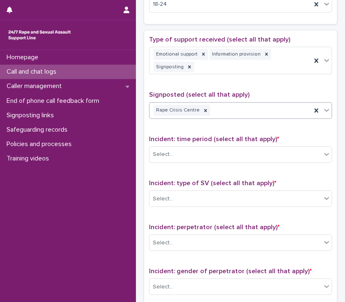
click at [233, 111] on div "Rape Crisis Centre" at bounding box center [230, 110] width 162 height 14
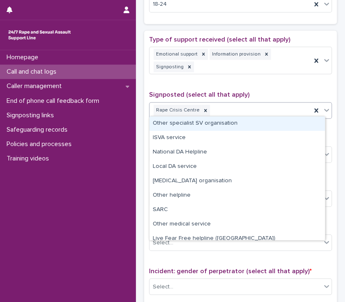
click at [213, 123] on div "Other specialist SV organisation" at bounding box center [236, 123] width 175 height 14
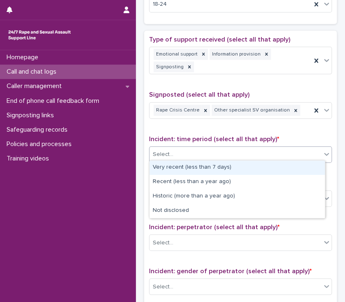
click at [234, 149] on div "Select..." at bounding box center [235, 155] width 172 height 14
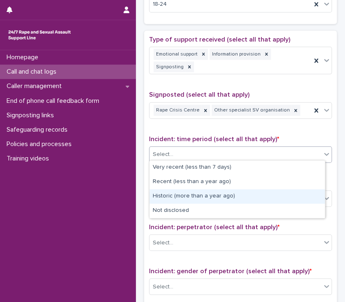
click at [179, 195] on div "Historic (more than a year ago)" at bounding box center [236, 196] width 175 height 14
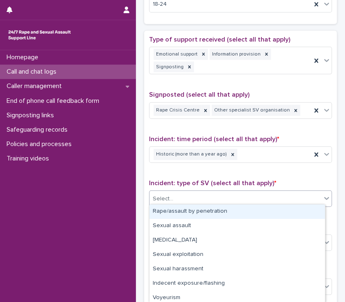
click at [192, 199] on div "Select..." at bounding box center [235, 199] width 172 height 14
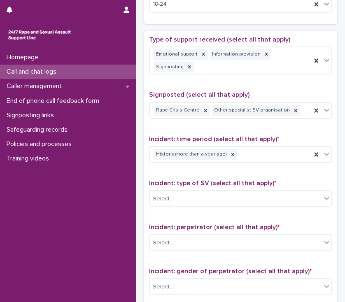
drag, startPoint x: 174, startPoint y: 239, endPoint x: 311, endPoint y: 181, distance: 148.9
click at [311, 181] on p "Incident: type of SV (select all that apply) *" at bounding box center [240, 183] width 183 height 8
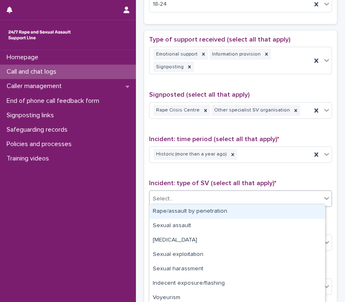
click at [186, 196] on div "Select..." at bounding box center [235, 199] width 172 height 14
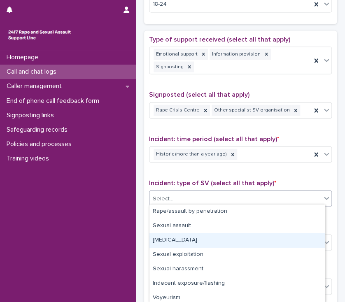
click at [184, 237] on div "Child sexual abuse" at bounding box center [236, 240] width 175 height 14
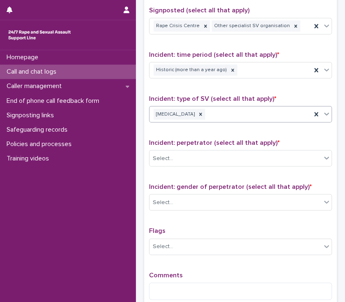
scroll to position [537, 0]
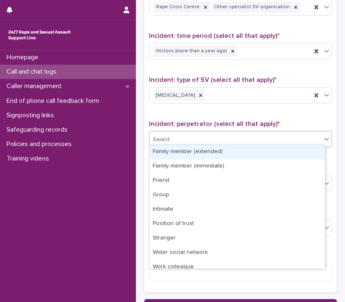
click at [198, 142] on div "Select..." at bounding box center [235, 140] width 172 height 14
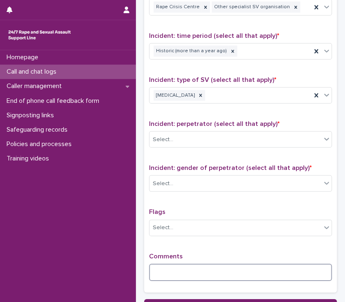
click at [156, 269] on textarea at bounding box center [240, 273] width 183 height 18
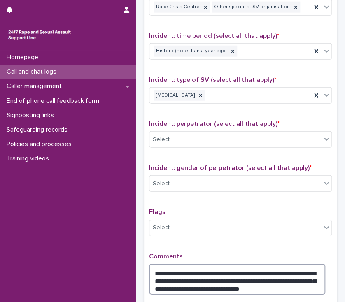
click at [257, 282] on textarea "**********" at bounding box center [237, 279] width 176 height 31
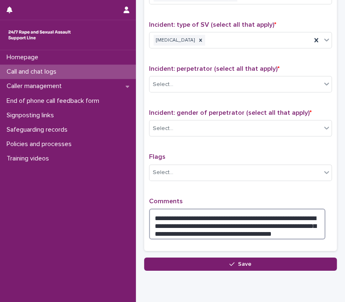
scroll to position [609, 0]
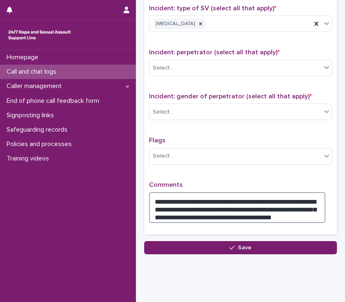
click at [265, 211] on textarea "**********" at bounding box center [237, 207] width 176 height 31
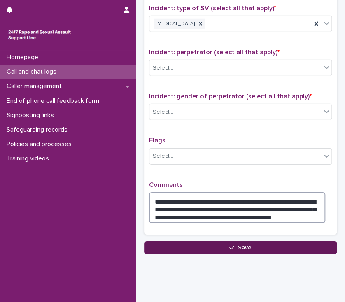
type textarea "**********"
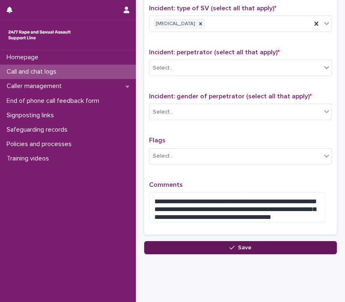
click at [204, 246] on button "Save" at bounding box center [240, 247] width 193 height 13
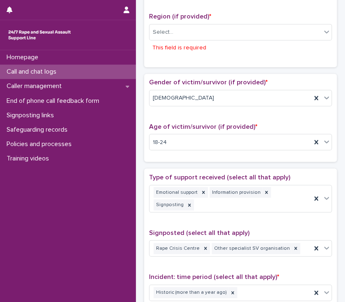
scroll to position [295, 0]
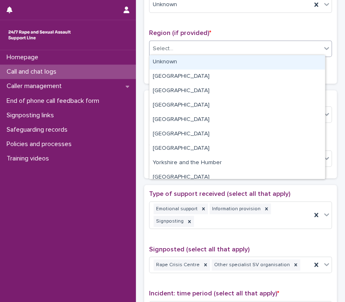
click at [225, 43] on div "Select..." at bounding box center [235, 49] width 172 height 14
click at [203, 61] on div "Unknown" at bounding box center [236, 62] width 175 height 14
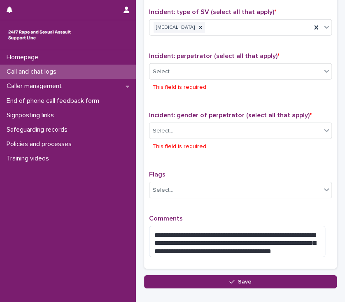
scroll to position [652, 0]
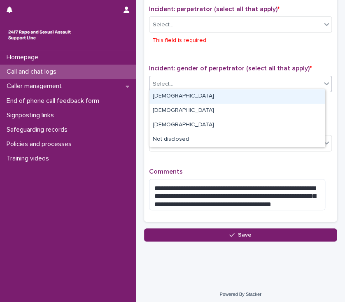
click at [195, 80] on div "Select..." at bounding box center [235, 84] width 172 height 14
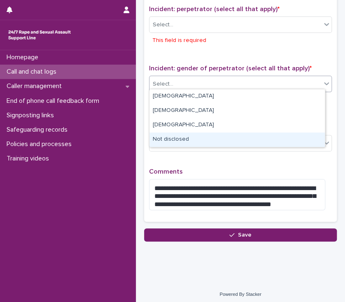
click at [190, 140] on div "Not disclosed" at bounding box center [236, 139] width 175 height 14
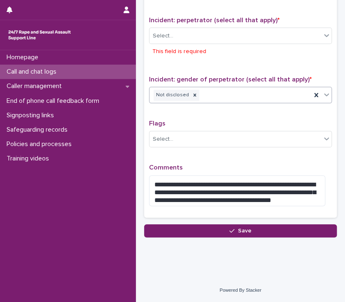
scroll to position [637, 0]
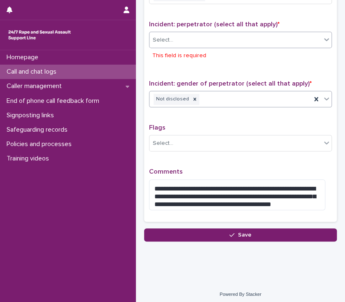
click at [196, 38] on div "Select..." at bounding box center [235, 40] width 172 height 14
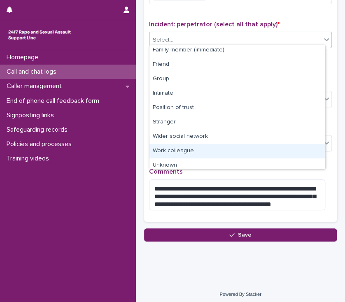
scroll to position [35, 0]
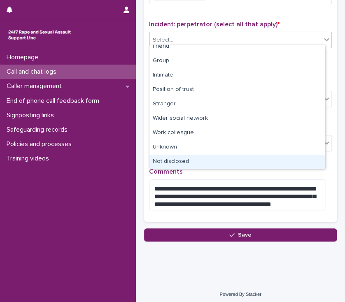
click at [170, 162] on div "Not disclosed" at bounding box center [236, 162] width 175 height 14
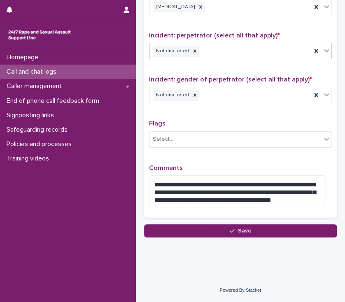
scroll to position [622, 0]
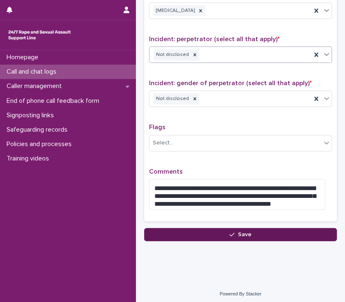
click at [203, 234] on button "Save" at bounding box center [240, 234] width 193 height 13
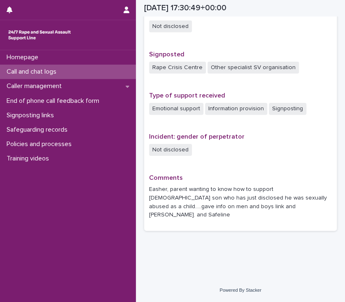
scroll to position [485, 0]
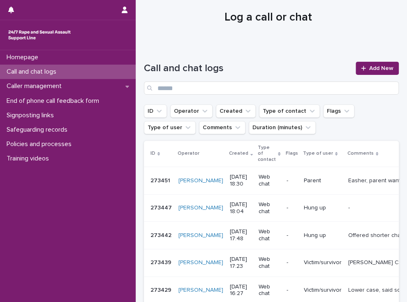
scroll to position [93, 0]
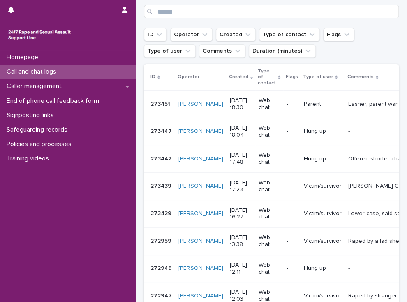
click at [305, 217] on p "Victim/survivor" at bounding box center [323, 213] width 38 height 7
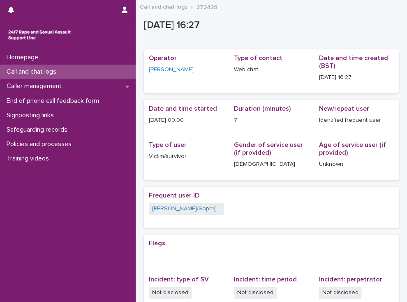
click at [305, 241] on p "Flags" at bounding box center [271, 243] width 245 height 8
